Goal: Navigation & Orientation: Find specific page/section

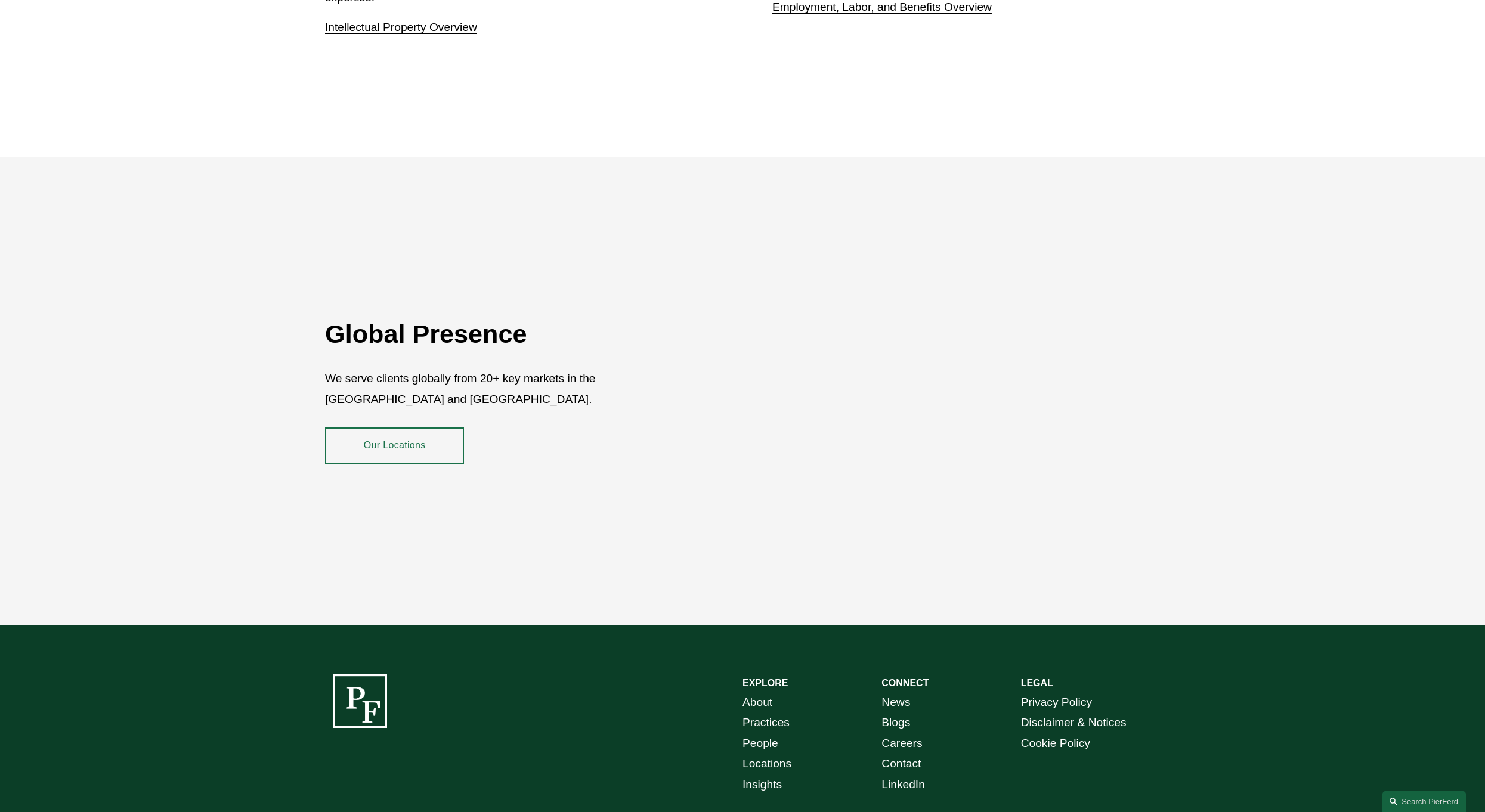
scroll to position [2232, 0]
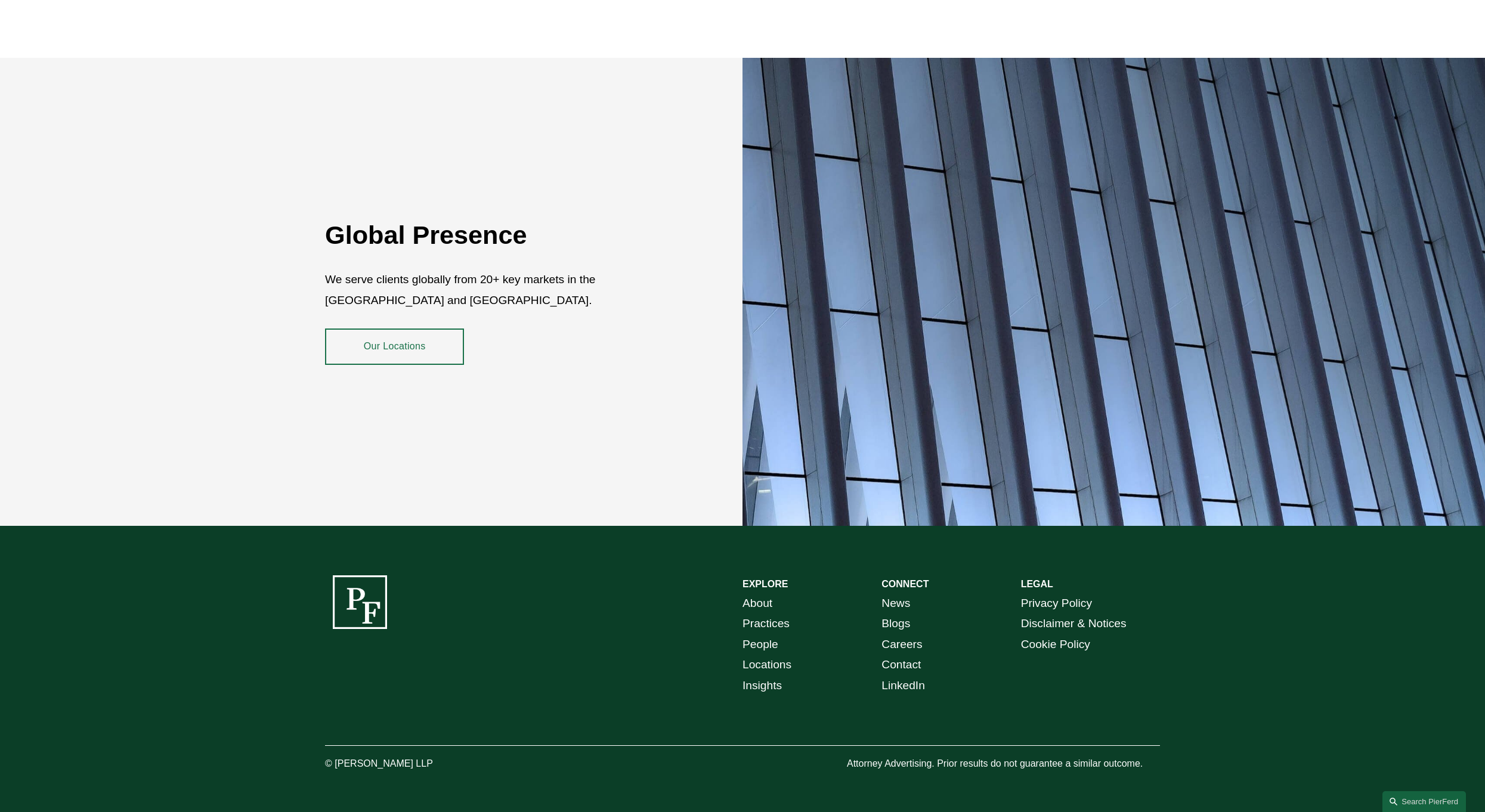
click at [759, 595] on link "About" at bounding box center [757, 604] width 30 height 21
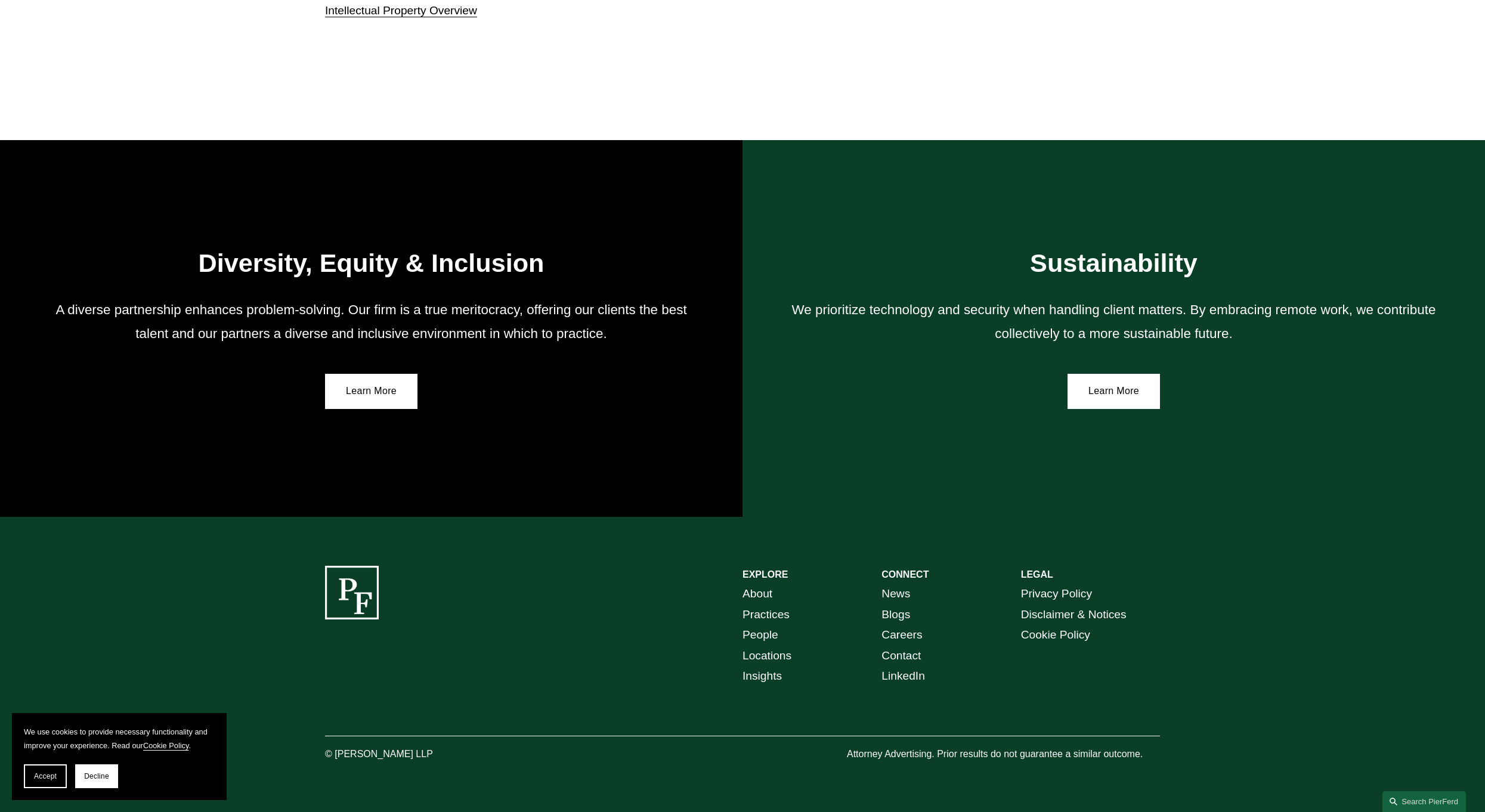
scroll to position [2109, 0]
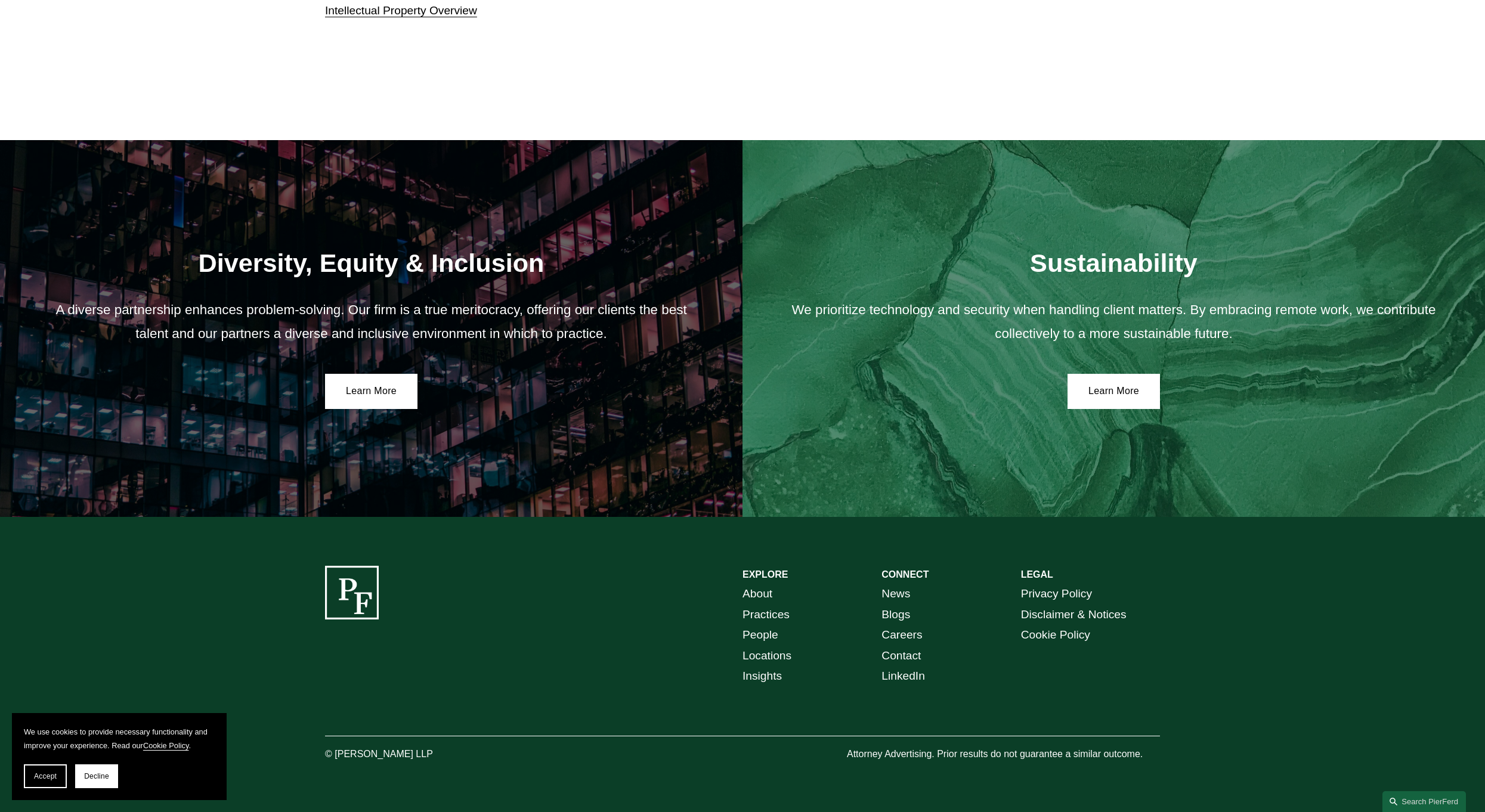
drag, startPoint x: 435, startPoint y: 753, endPoint x: 337, endPoint y: 753, distance: 98.0
click at [337, 753] on p "© [PERSON_NAME] LLP" at bounding box center [412, 754] width 174 height 17
copy p "[PERSON_NAME] LLP"
drag, startPoint x: 50, startPoint y: 773, endPoint x: 56, endPoint y: 770, distance: 6.7
click at [50, 772] on span "Accept" at bounding box center [45, 776] width 23 height 8
